Goal: Browse casually: Explore the website without a specific task or goal

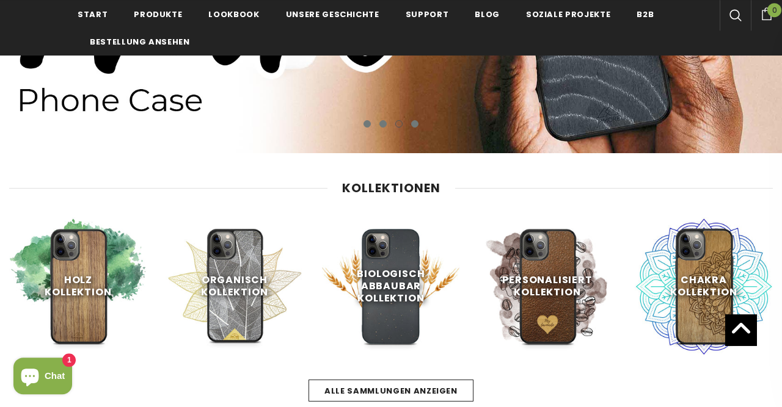
scroll to position [368, 0]
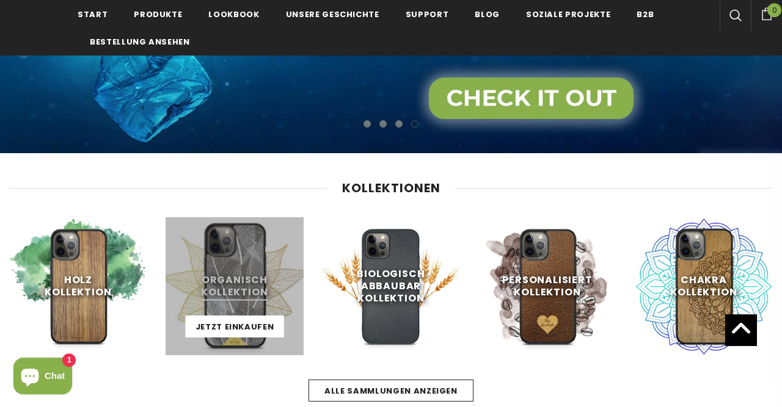
click at [236, 281] on link at bounding box center [234, 286] width 138 height 138
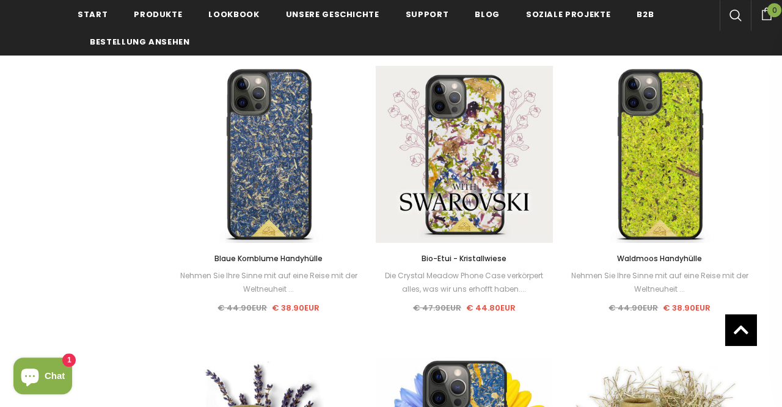
scroll to position [870, 0]
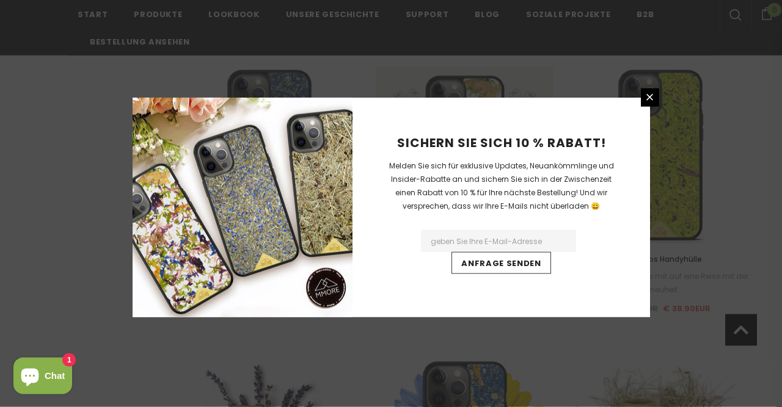
click at [46, 262] on div "Sichern Sie sich 10 % Rabatt! Melden Sie sich für exklusive Updates, Neuankömml…" at bounding box center [391, 203] width 782 height 407
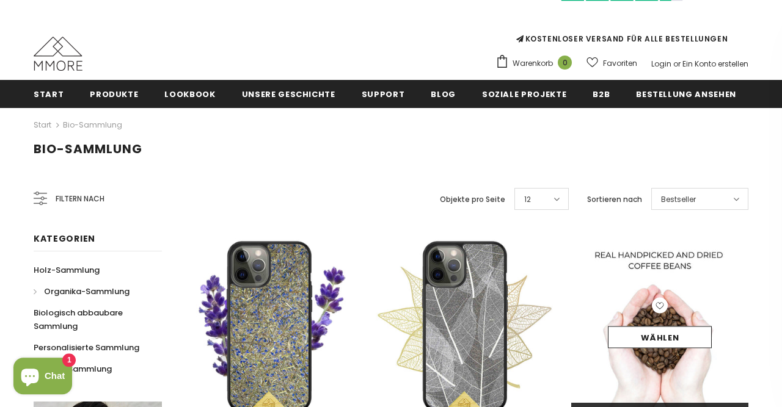
scroll to position [85, 0]
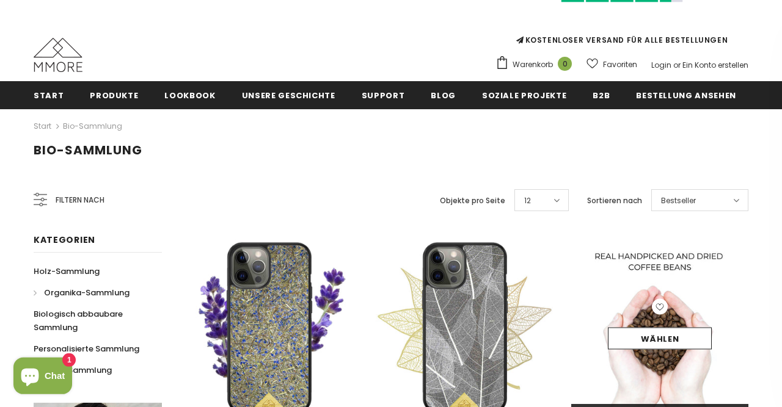
click at [651, 316] on div "Wählen" at bounding box center [659, 328] width 177 height 58
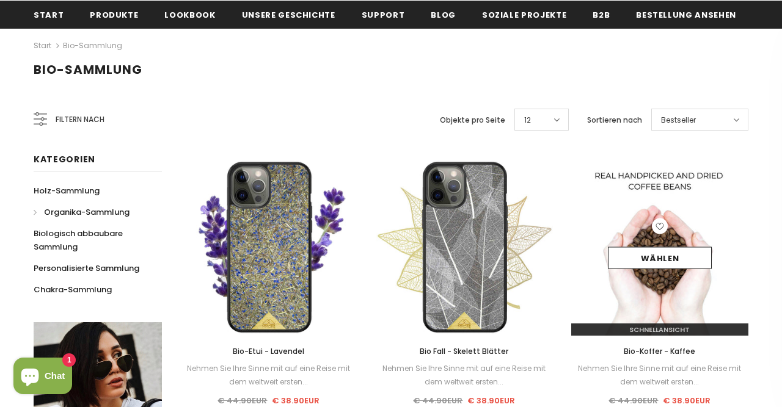
scroll to position [168, 0]
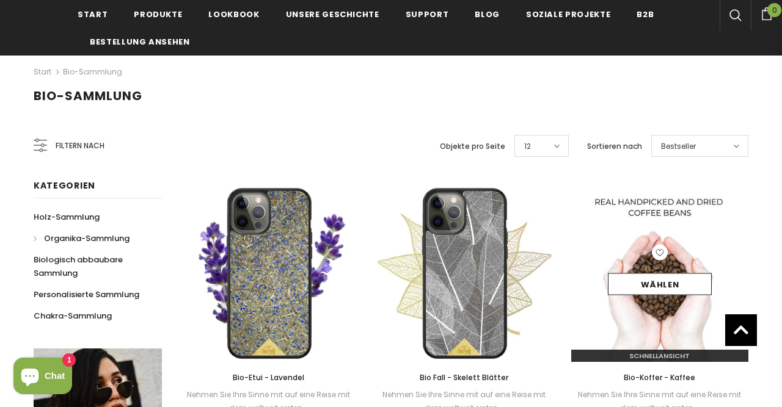
click at [644, 355] on span "Schnellansicht" at bounding box center [659, 356] width 60 height 10
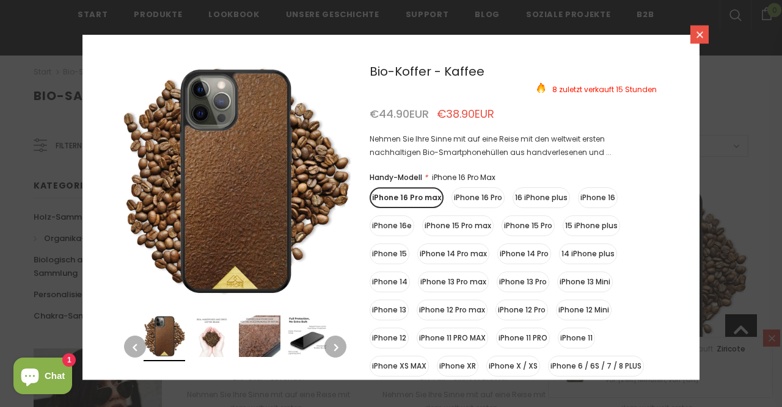
click at [691, 38] on link at bounding box center [699, 34] width 18 height 18
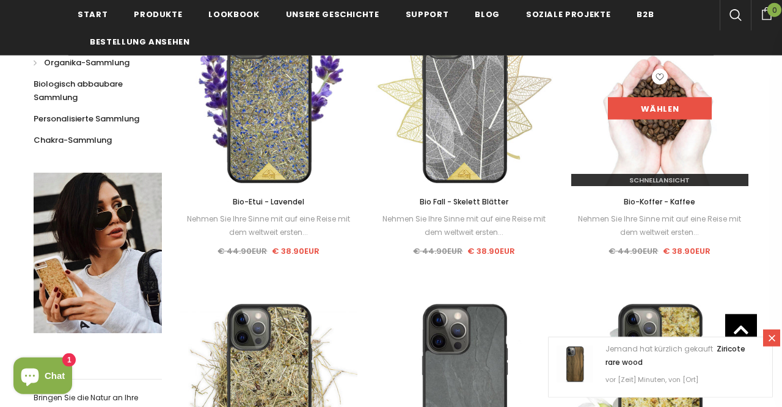
scroll to position [344, 0]
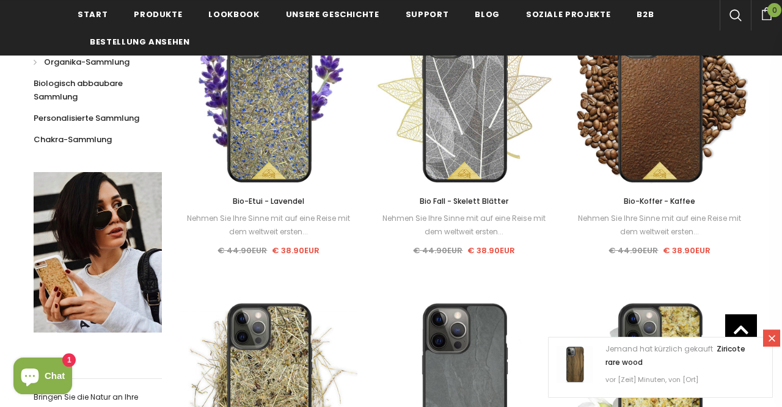
click at [655, 196] on link "Bio-Koffer - Kaffee" at bounding box center [659, 201] width 177 height 13
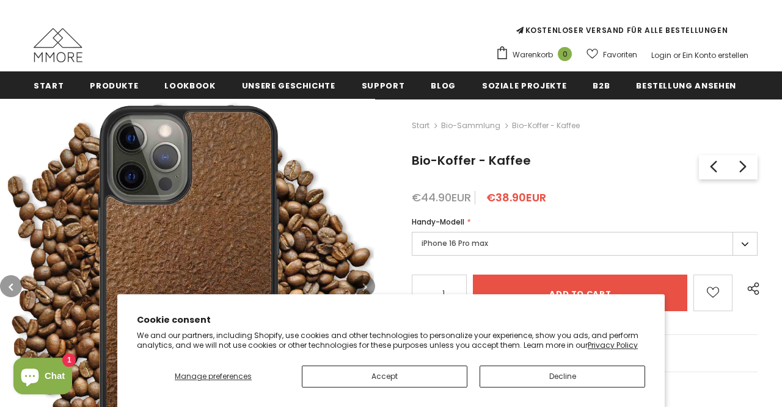
scroll to position [95, 0]
click at [540, 383] on button "Decline" at bounding box center [561, 377] width 165 height 22
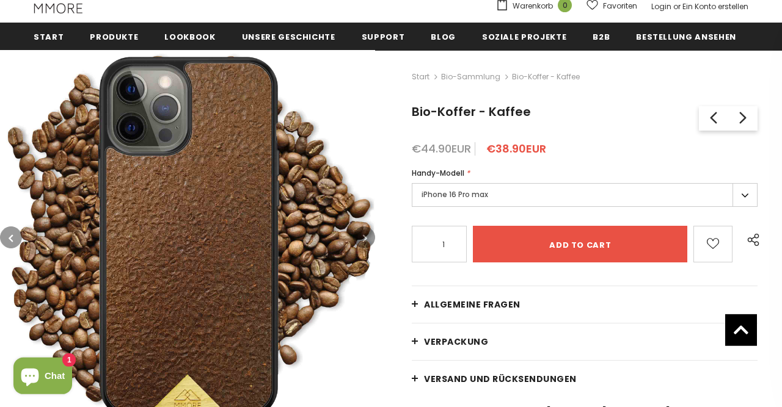
scroll to position [144, 0]
click at [461, 304] on span "Allgemeine Fragen" at bounding box center [472, 305] width 96 height 12
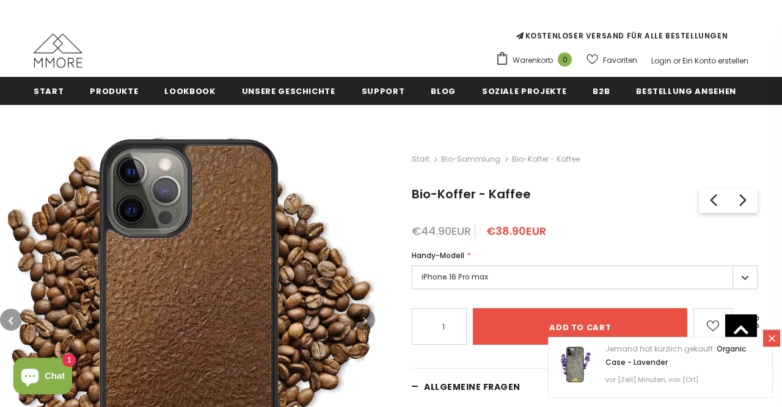
scroll to position [0, 0]
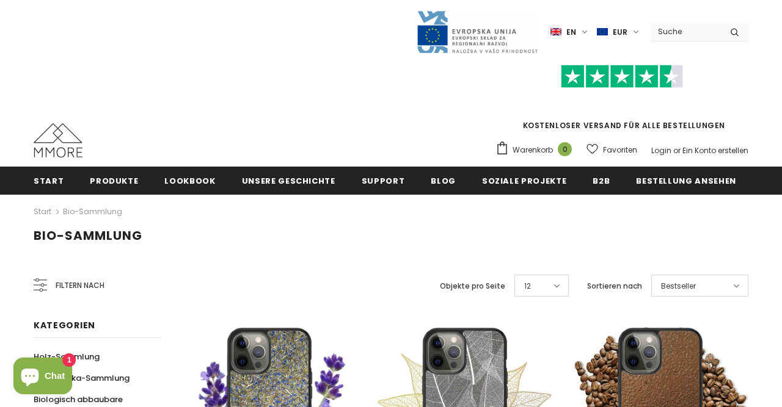
scroll to position [101, 0]
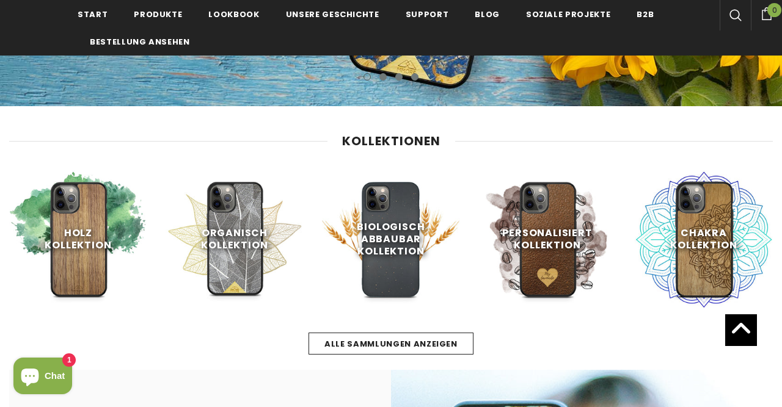
scroll to position [415, 0]
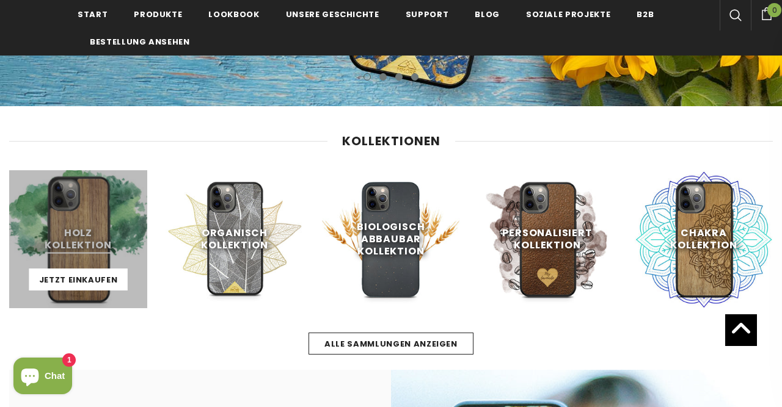
click at [80, 267] on link at bounding box center [78, 239] width 138 height 138
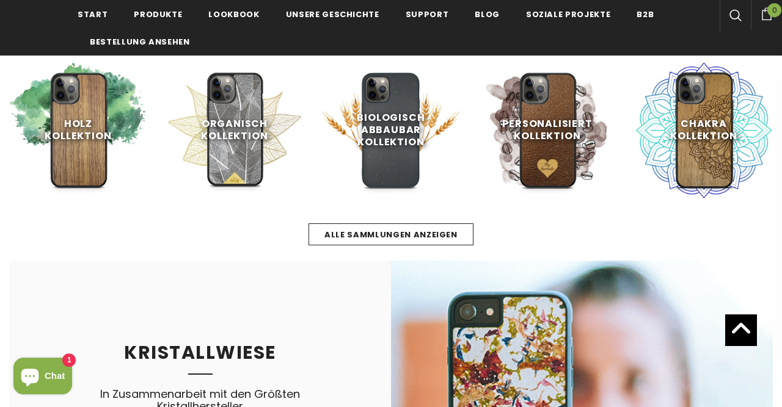
scroll to position [520, 0]
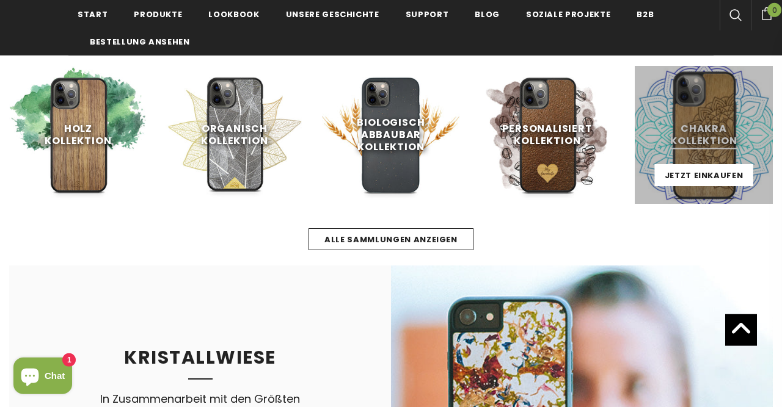
click at [692, 125] on link at bounding box center [703, 135] width 138 height 138
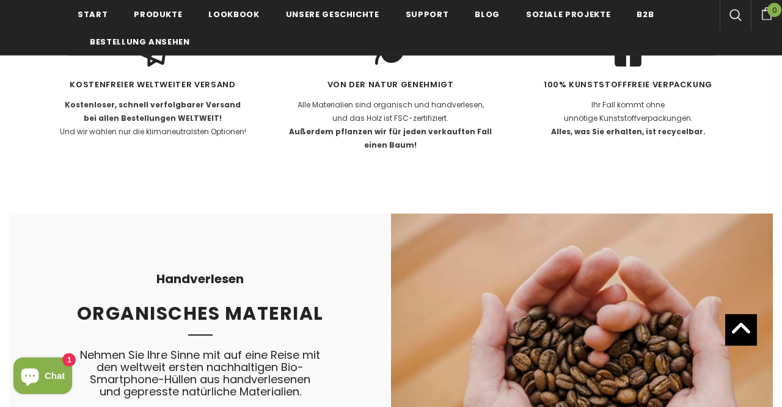
scroll to position [1878, 0]
